Goal: Task Accomplishment & Management: Use online tool/utility

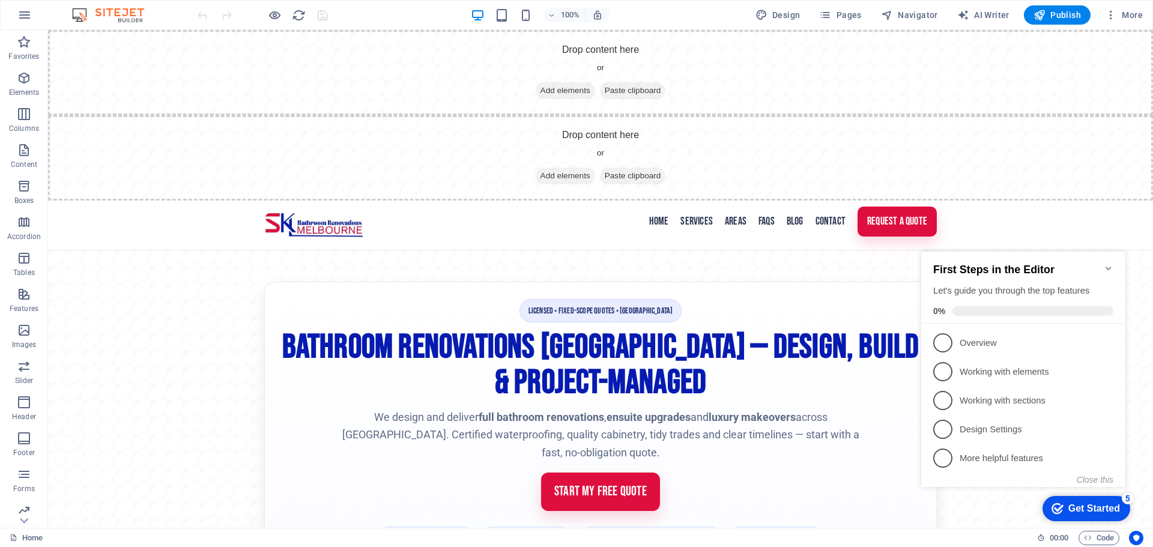
drag, startPoint x: 1111, startPoint y: 261, endPoint x: 1112, endPoint y: 270, distance: 9.0
click at [1111, 264] on icon "Minimize checklist" at bounding box center [1108, 269] width 10 height 10
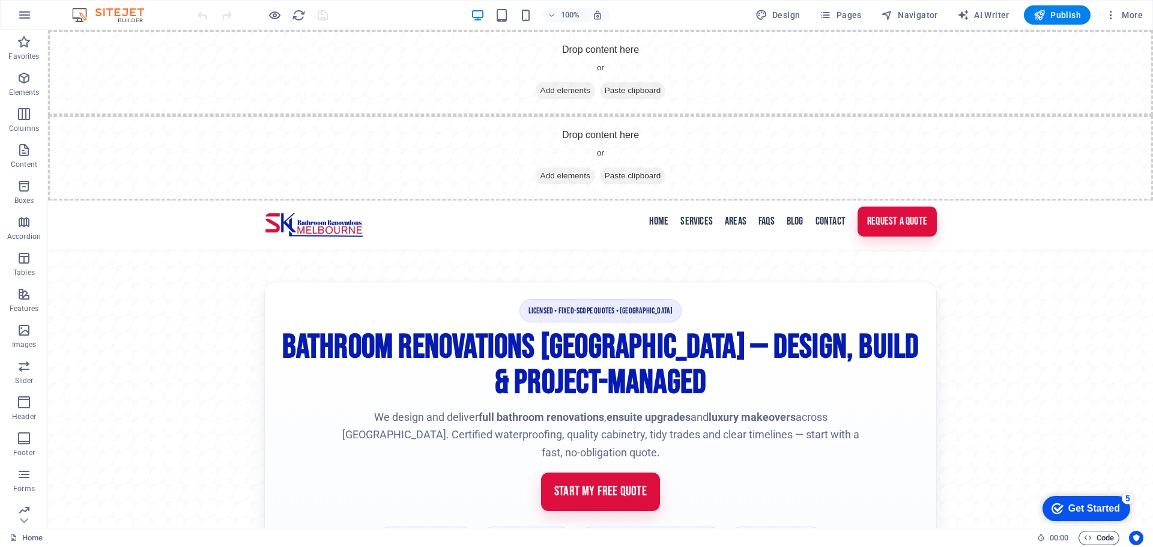
click at [1098, 531] on span "Code" at bounding box center [1098, 538] width 30 height 14
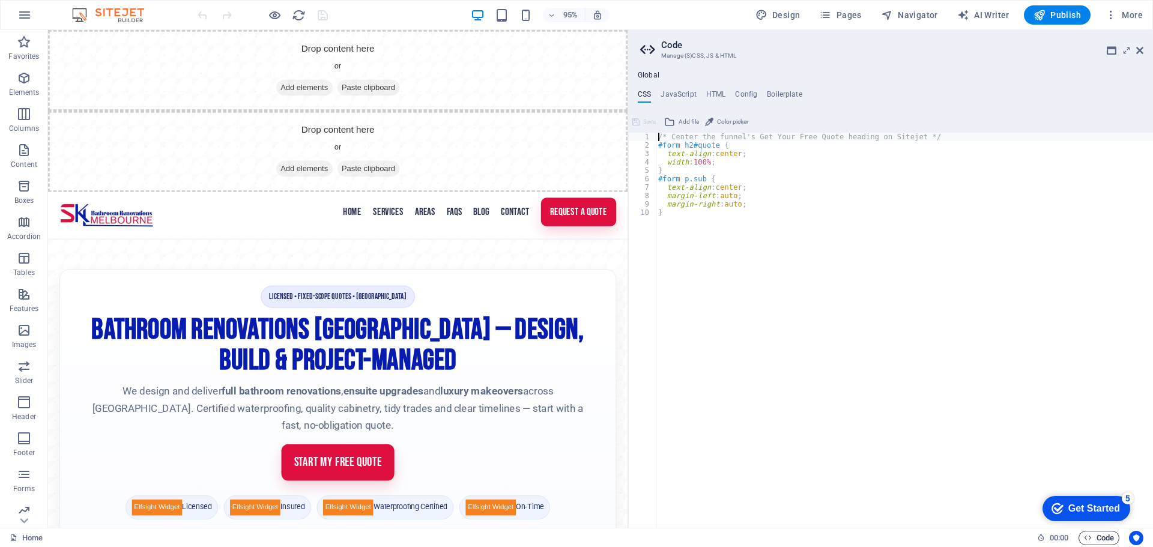
click at [1100, 540] on span "Code" at bounding box center [1098, 538] width 30 height 14
click at [709, 95] on h4 "HTML" at bounding box center [716, 96] width 20 height 13
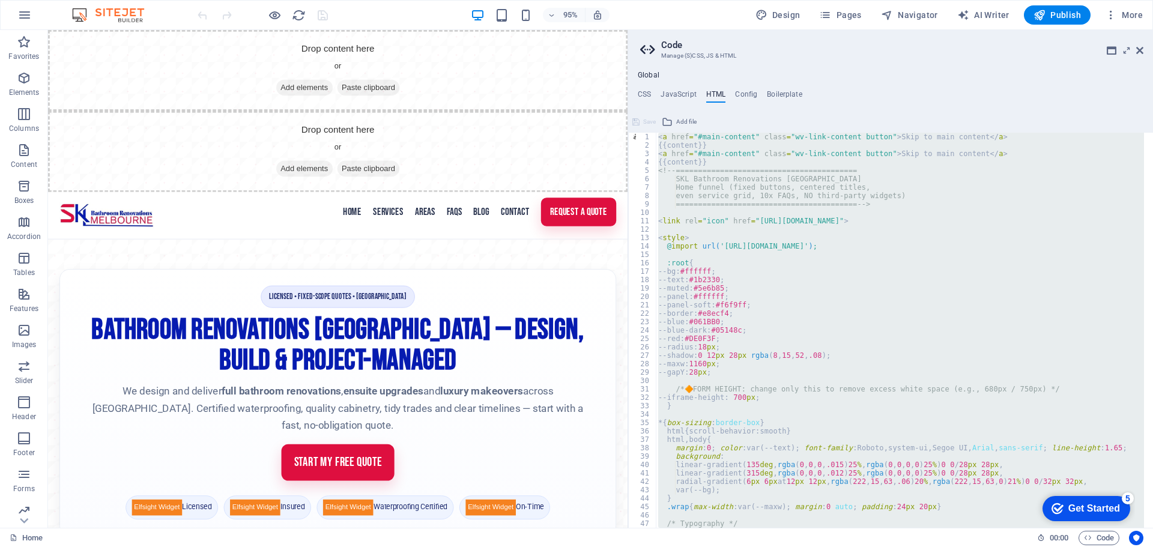
click at [672, 152] on div "< a href = "#main-content" class = "wv-link-content button" > Skip to main cont…" at bounding box center [899, 330] width 488 height 395
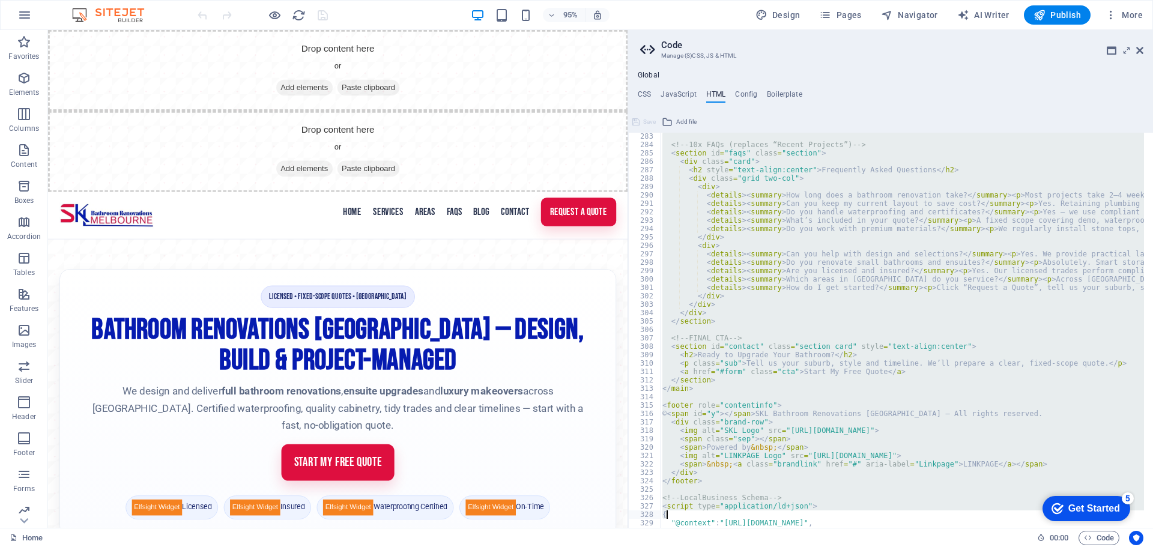
scroll to position [2480, 0]
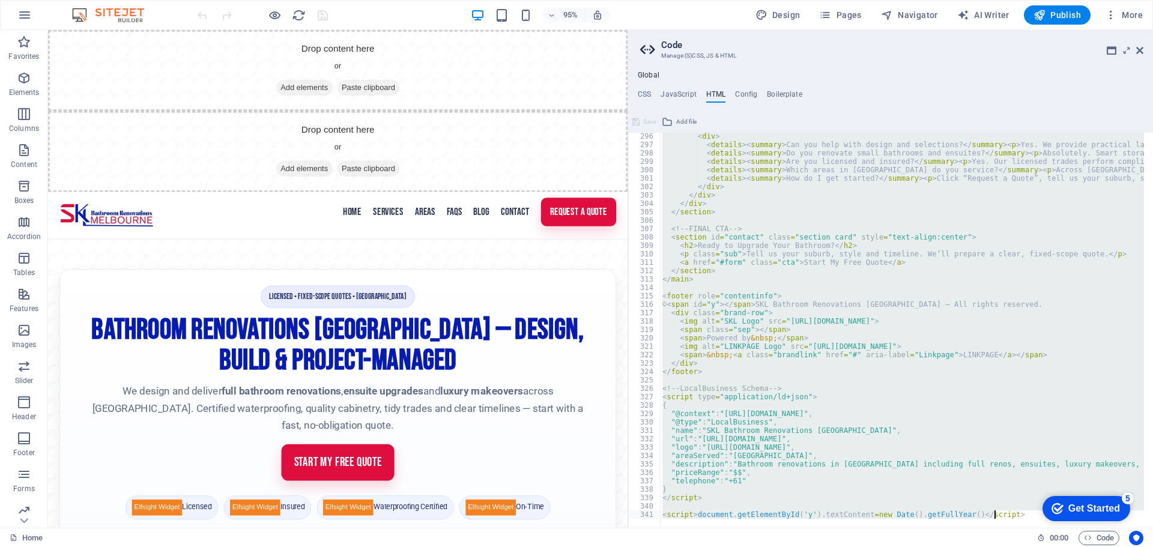
drag, startPoint x: 659, startPoint y: 152, endPoint x: 800, endPoint y: 575, distance: 446.1
click at [800, 546] on html "SKL Bathroom Renovations [GEOGRAPHIC_DATA] Home Favorites Elements Columns Cont…" at bounding box center [576, 273] width 1153 height 547
type textarea "<script>document.getElementById('y').textContent=new Date().getFullYear()</scri…"
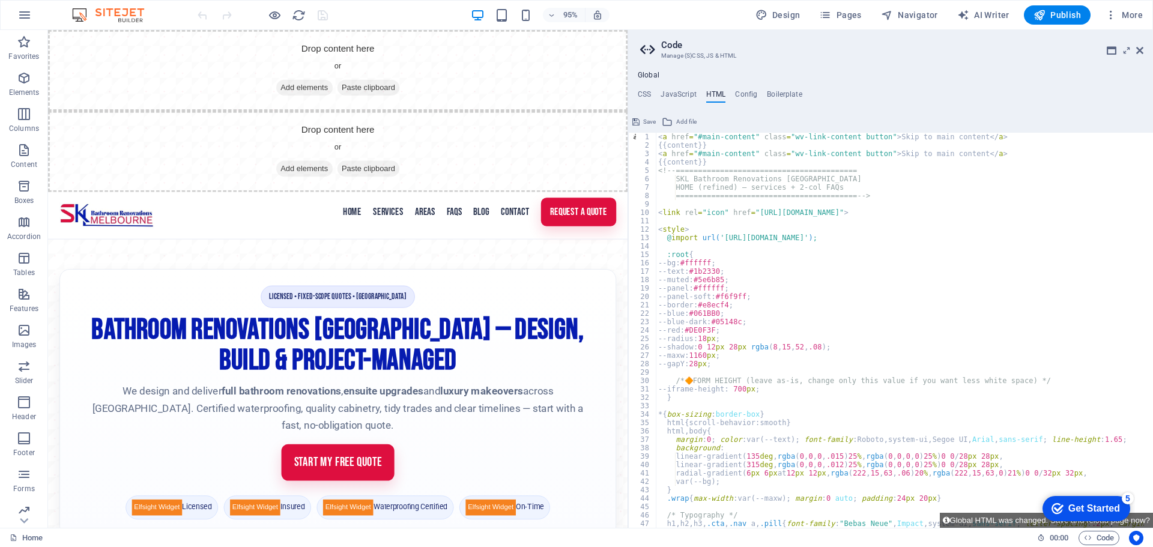
scroll to position [0, 0]
drag, startPoint x: 707, startPoint y: 162, endPoint x: 652, endPoint y: 157, distance: 54.3
click at [652, 157] on div "1 2 3 4 5 6 7 8 9 10 11 12 13 14 15 16 17 18 19 20 21 22 23 24 25 26 27 28 29 3…" at bounding box center [890, 330] width 525 height 395
type textarea "<a href="#main-content" class="wv-link-content button">Skip to main content</a>…"
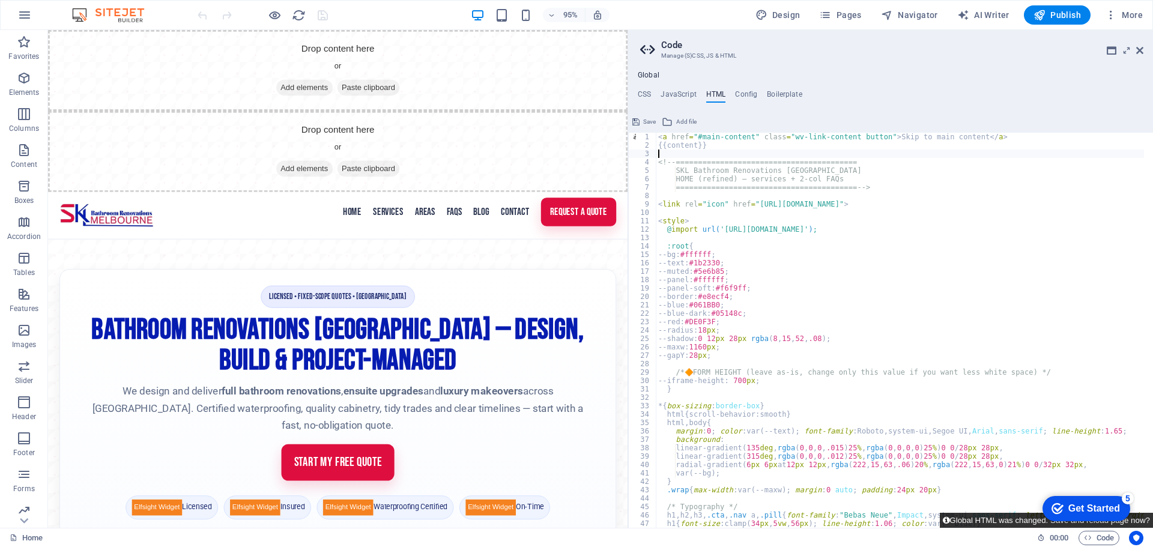
click at [972, 520] on button "Global HTML was changed. Save and reload page now?" at bounding box center [1045, 520] width 213 height 15
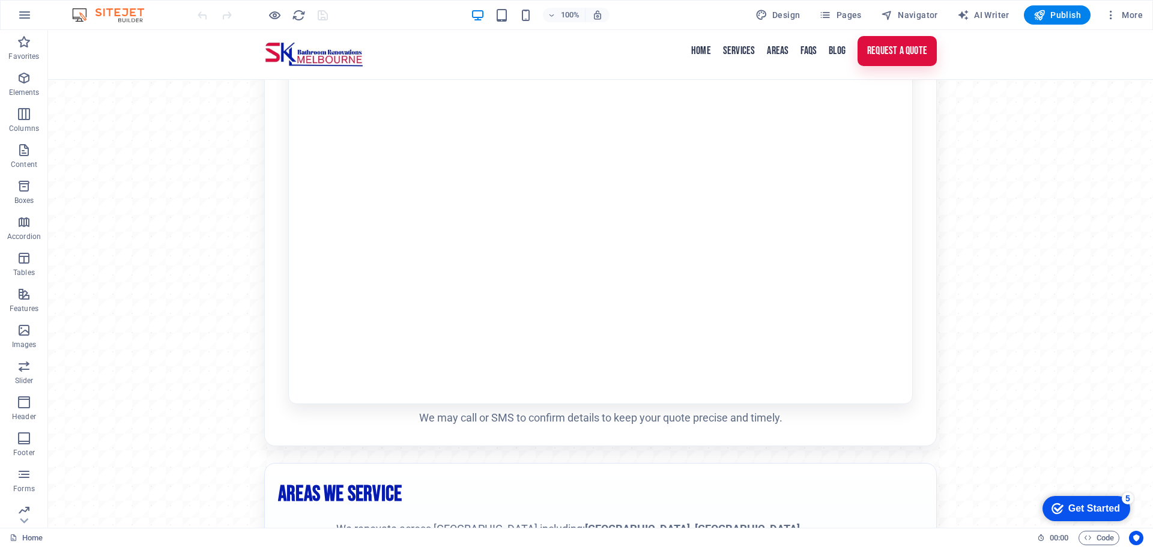
scroll to position [1681, 0]
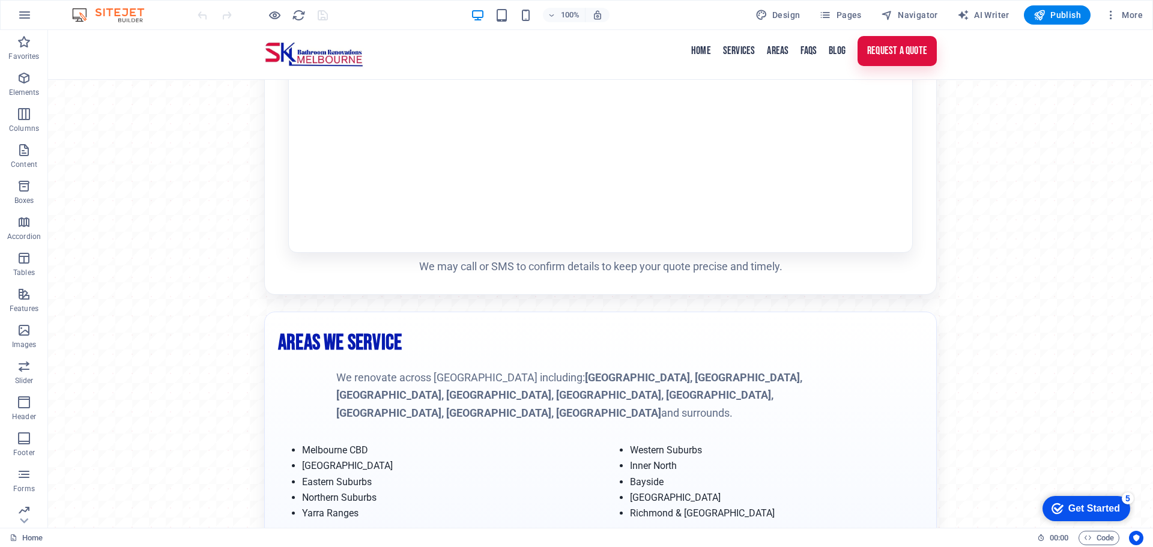
click at [1065, 25] on div "100% Design Pages Navigator AI Writer Publish More" at bounding box center [576, 15] width 1151 height 29
click at [1059, 8] on button "Publish" at bounding box center [1056, 14] width 67 height 19
